Goal: Check status: Check status

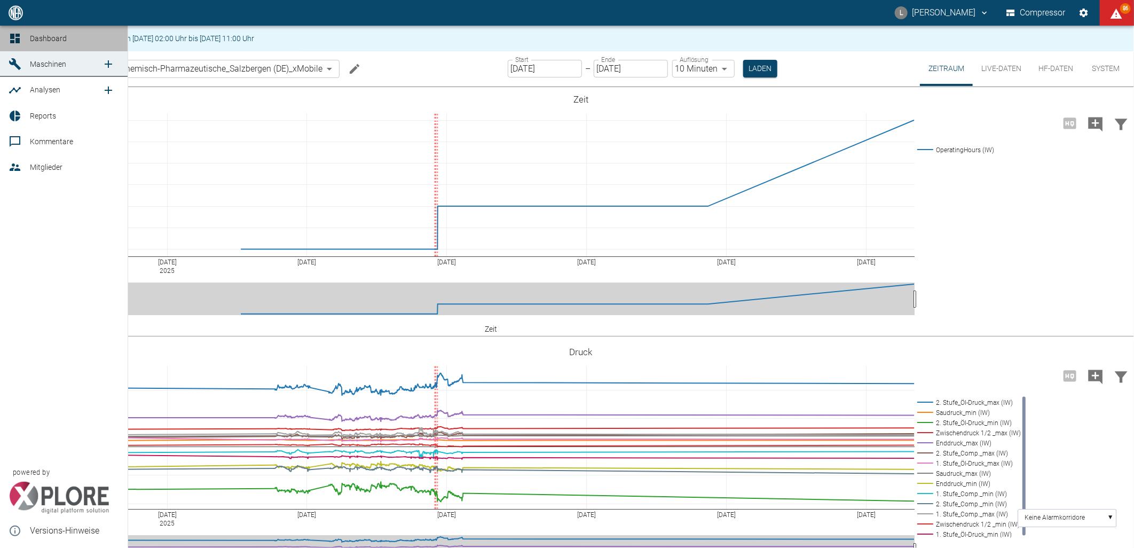
click at [12, 34] on icon at bounding box center [15, 39] width 10 height 10
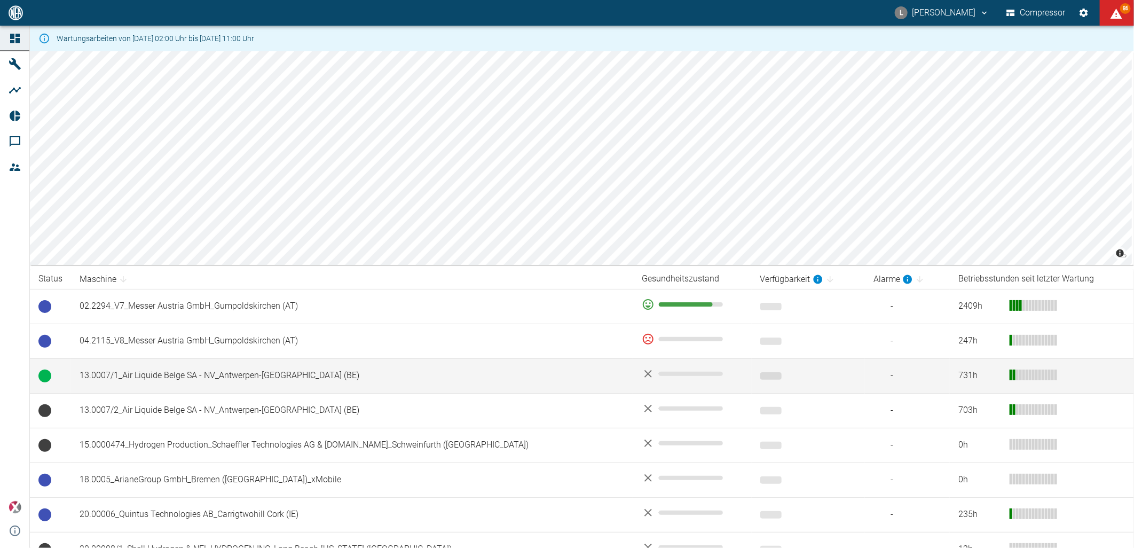
click at [178, 374] on td "13.0007/1_Air Liquide Belge SA - NV_Antwerpen-[GEOGRAPHIC_DATA] (BE)" at bounding box center [352, 375] width 562 height 35
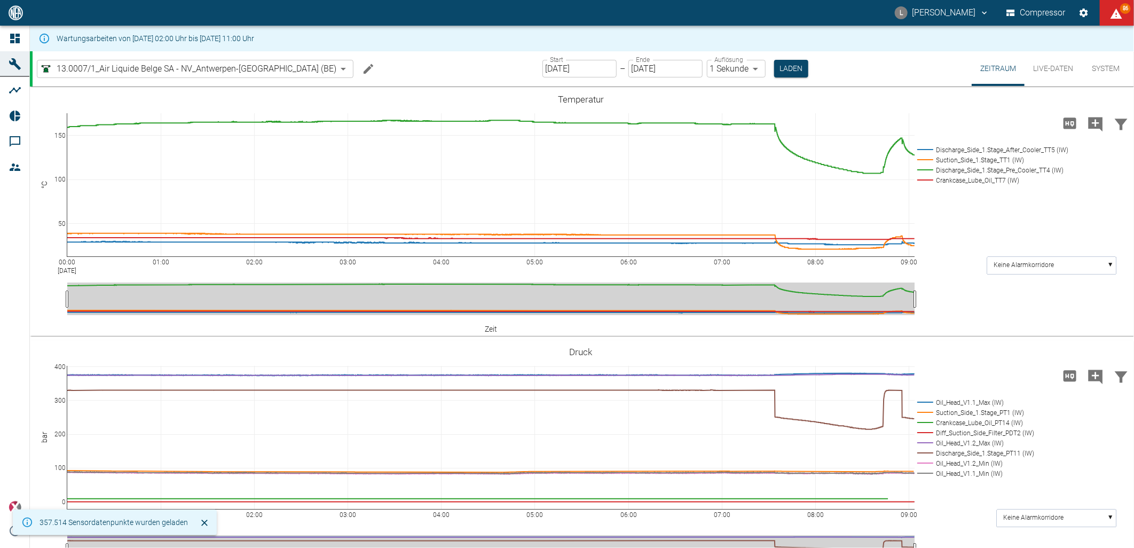
click at [558, 72] on input "[DATE]" at bounding box center [579, 69] width 74 height 18
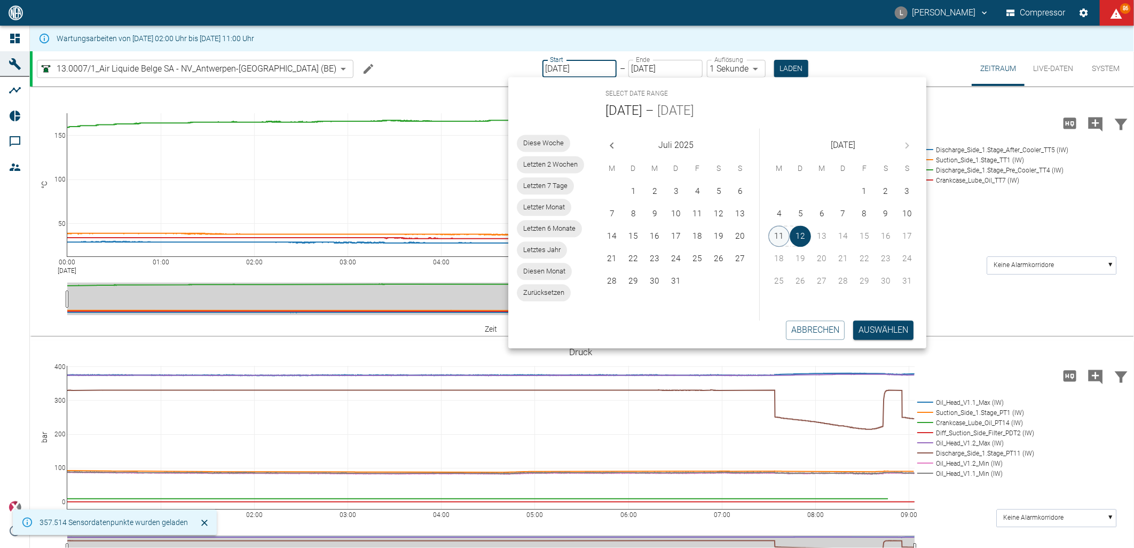
click at [781, 235] on button "11" at bounding box center [778, 236] width 21 height 21
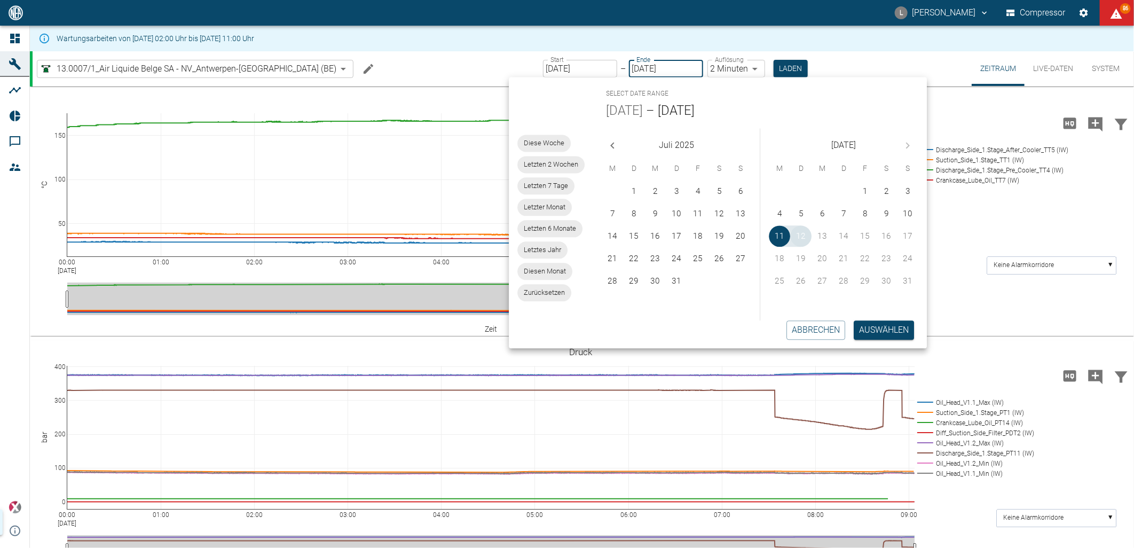
type input "[DATE]"
click at [807, 233] on button "12" at bounding box center [801, 236] width 21 height 21
click at [884, 327] on button "Auswählen" at bounding box center [883, 329] width 60 height 19
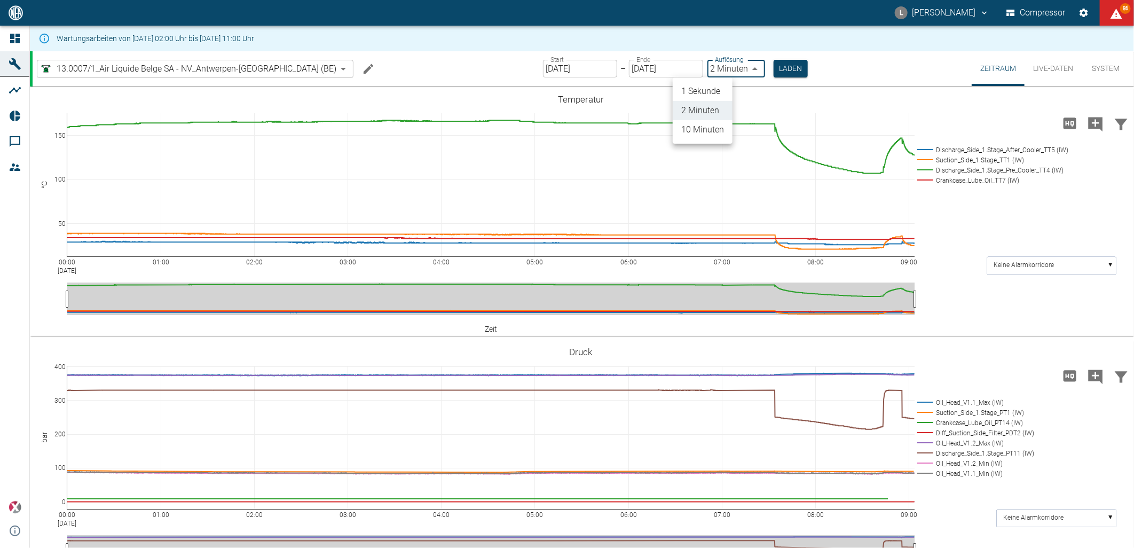
click at [722, 68] on body "L [PERSON_NAME] Compressor 86 Dashboard Maschinen Analysen Reports Kommentare M…" at bounding box center [567, 274] width 1134 height 548
click at [717, 87] on li "1 Sekunde" at bounding box center [703, 91] width 60 height 19
type input "1sec"
click at [774, 68] on button "Laden" at bounding box center [791, 69] width 34 height 18
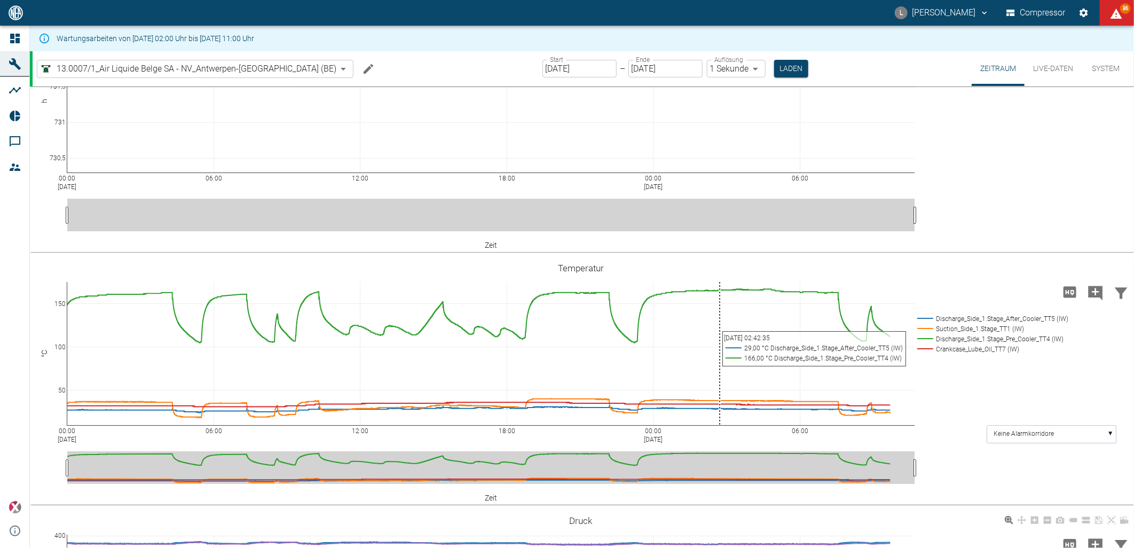
scroll to position [237, 0]
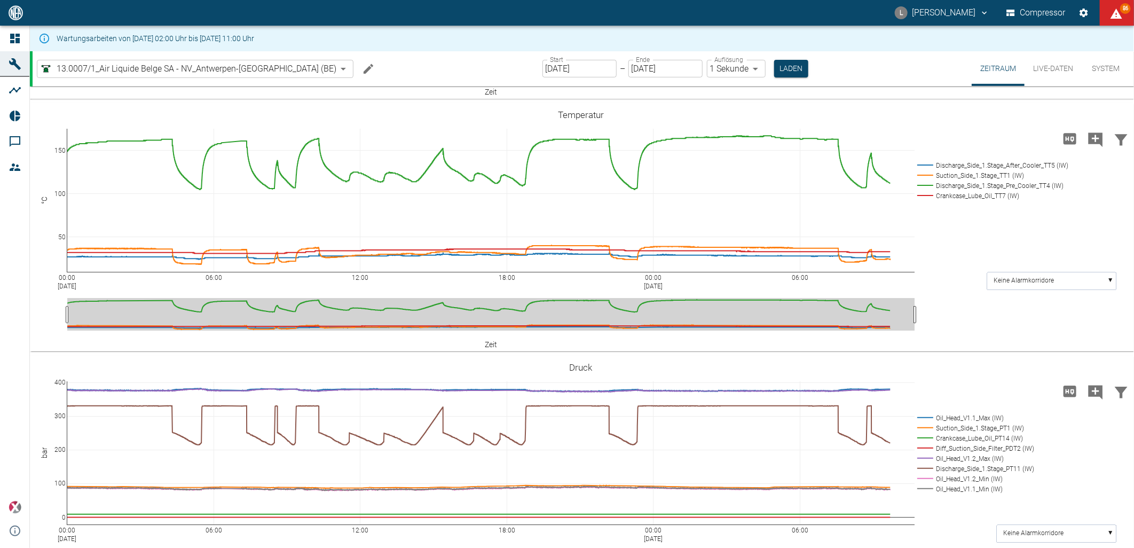
click at [559, 67] on input "[DATE]" at bounding box center [579, 69] width 74 height 18
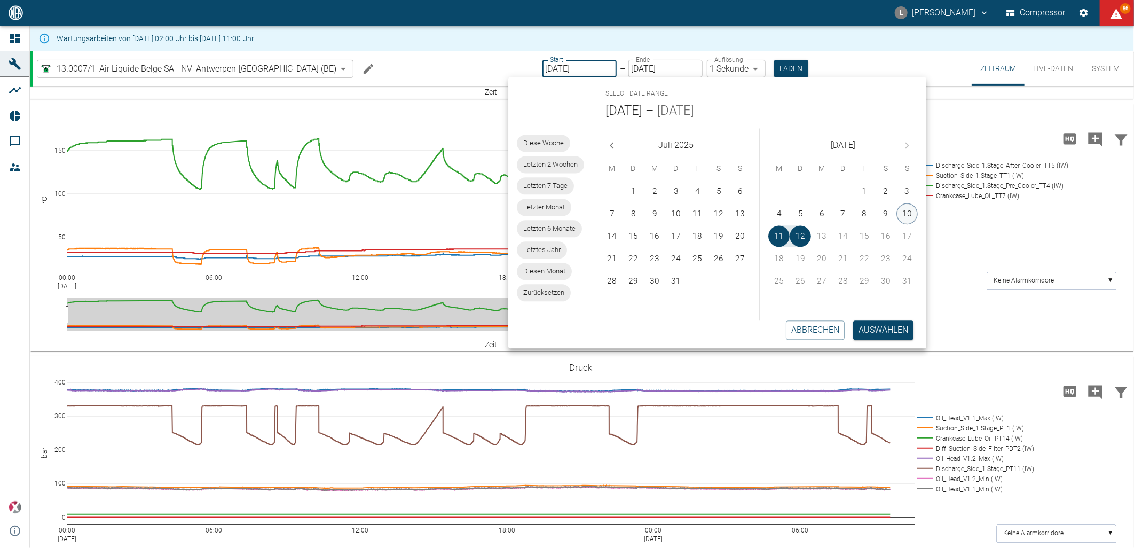
click at [911, 218] on button "10" at bounding box center [906, 213] width 21 height 21
type input "[DATE]"
click at [799, 233] on button "12" at bounding box center [799, 236] width 21 height 21
click at [860, 334] on button "Auswählen" at bounding box center [883, 329] width 60 height 19
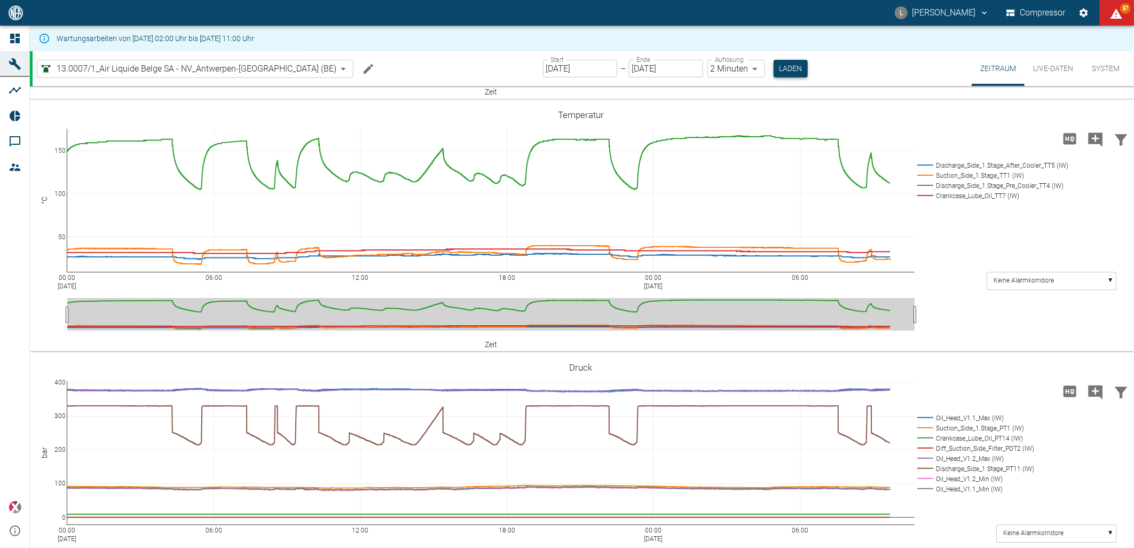
click at [773, 61] on button "Laden" at bounding box center [790, 69] width 34 height 18
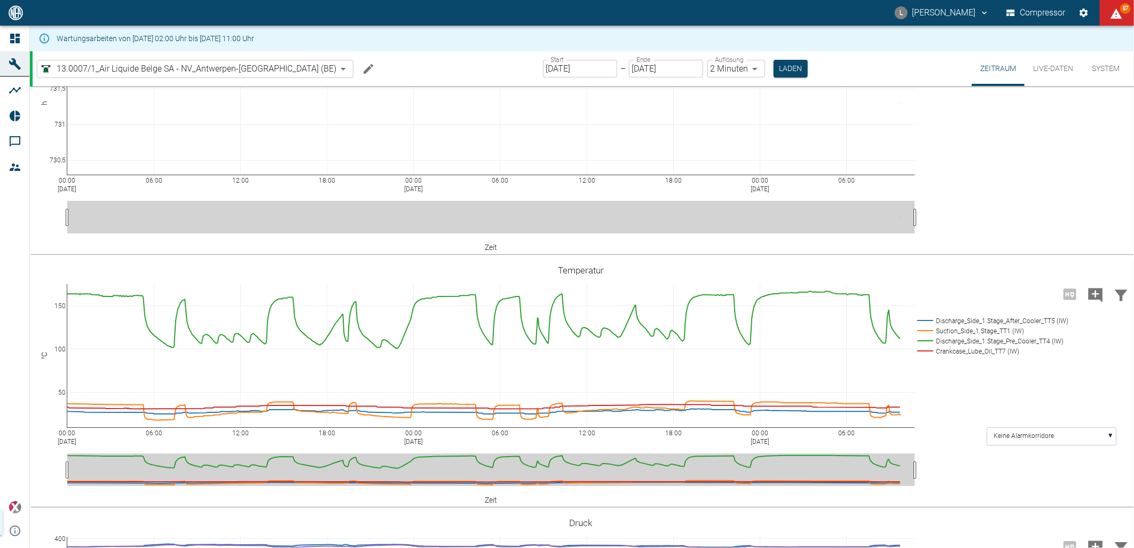
scroll to position [237, 0]
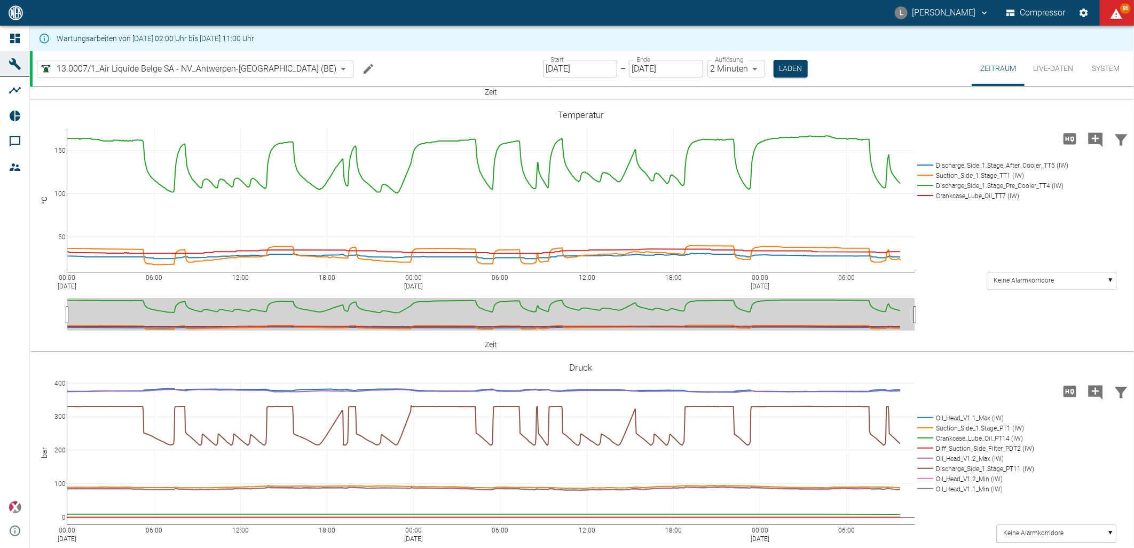
click at [707, 70] on body "L [PERSON_NAME] Compressor 86 Dashboard Maschinen Analysen Reports Kommentare M…" at bounding box center [567, 274] width 1134 height 548
click at [692, 93] on li "1 Sekunde" at bounding box center [703, 91] width 60 height 19
type input "1sec"
click at [774, 70] on button "Laden" at bounding box center [791, 69] width 34 height 18
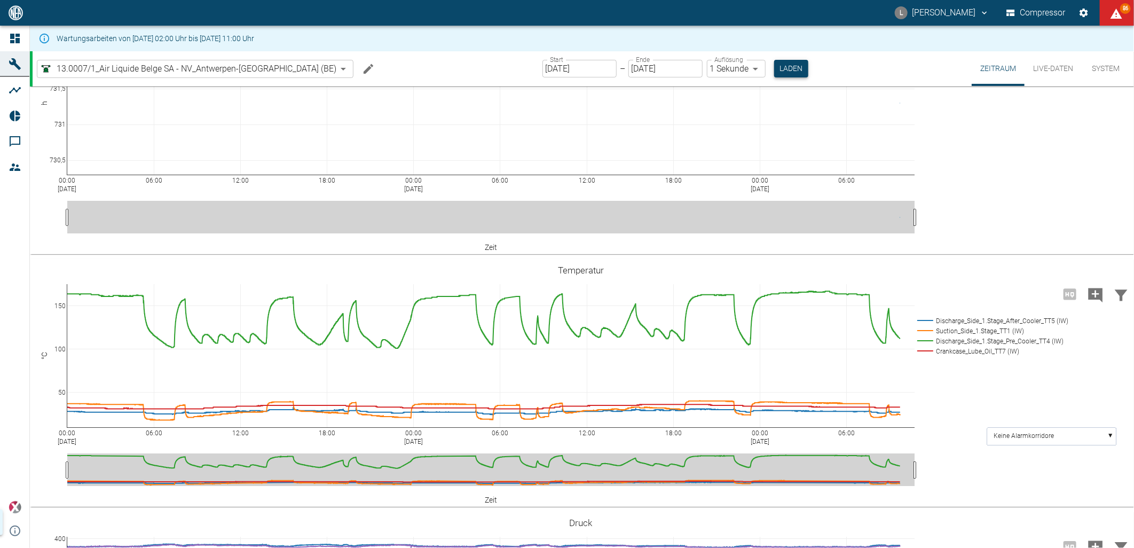
scroll to position [237, 0]
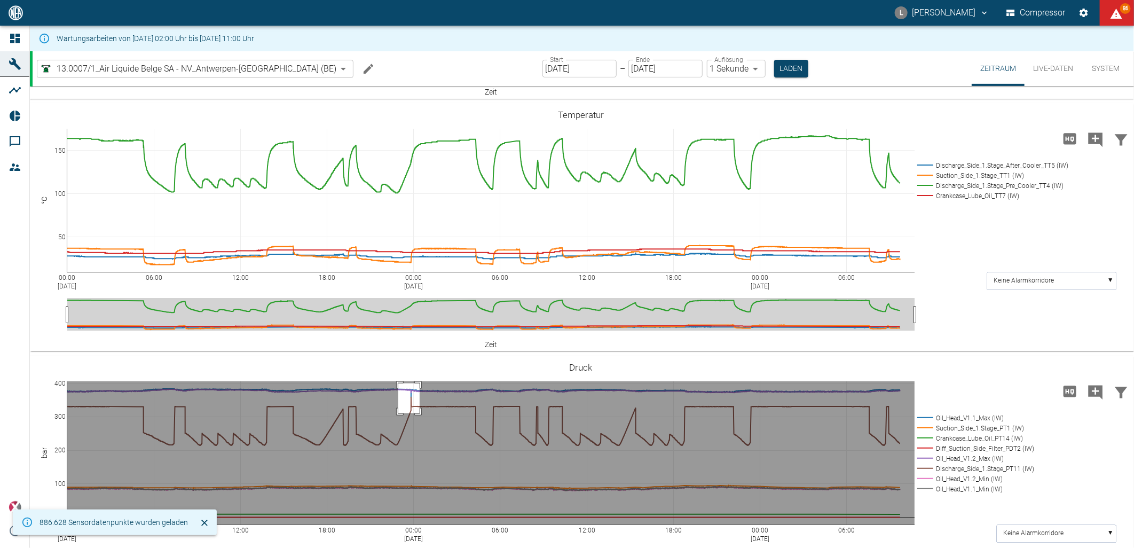
drag, startPoint x: 398, startPoint y: 383, endPoint x: 420, endPoint y: 413, distance: 36.7
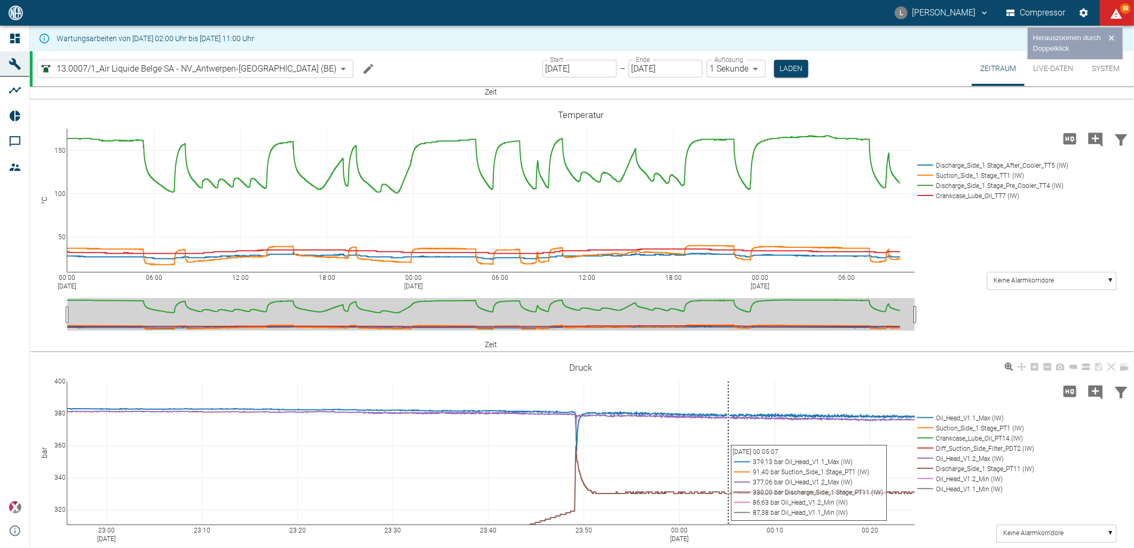
scroll to position [355, 0]
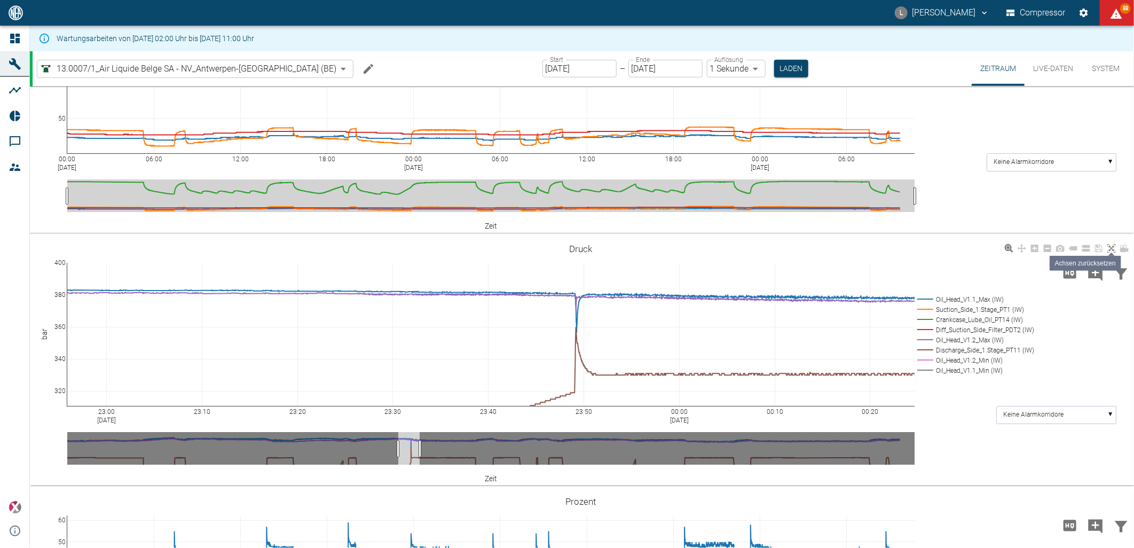
click at [1111, 251] on icon at bounding box center [1111, 248] width 9 height 9
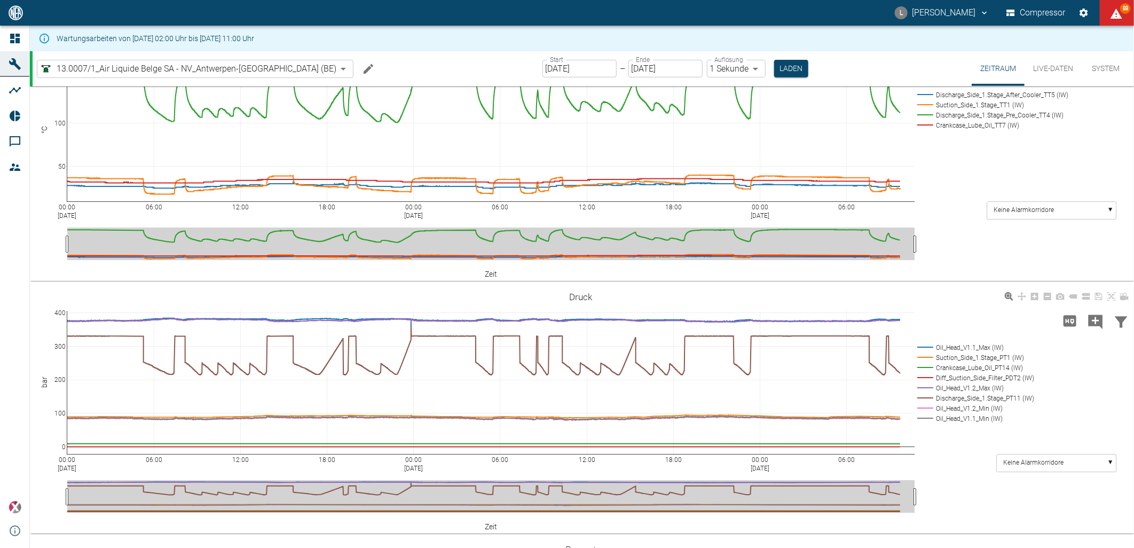
scroll to position [237, 0]
